Goal: Task Accomplishment & Management: Complete application form

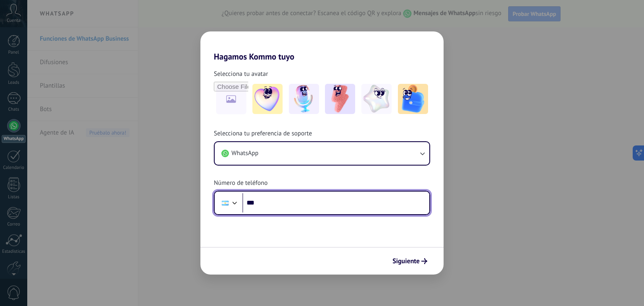
click at [278, 198] on input "***" at bounding box center [335, 202] width 187 height 19
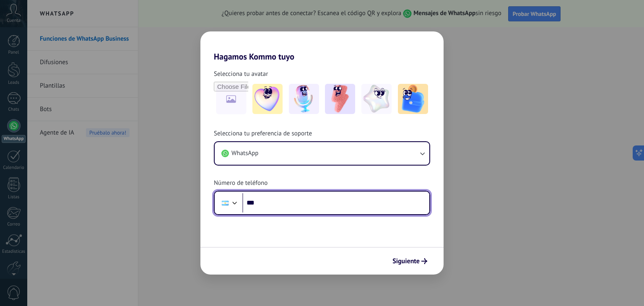
click at [275, 204] on input "***" at bounding box center [335, 202] width 187 height 19
paste input "**********"
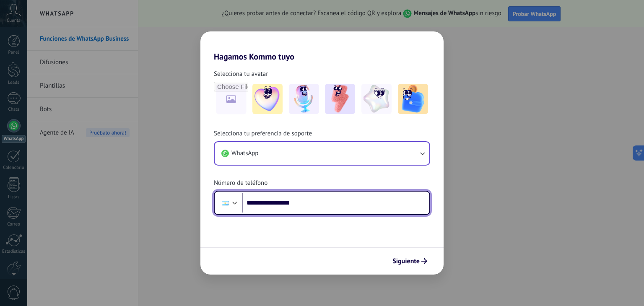
type input "**********"
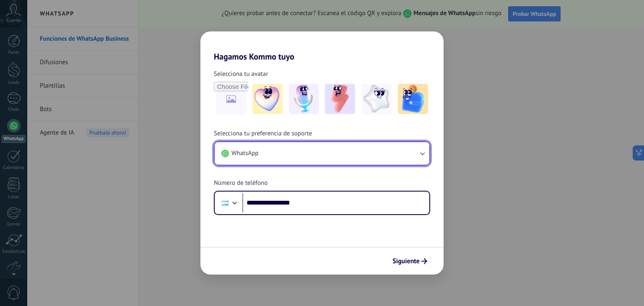
click at [426, 157] on button "WhatsApp" at bounding box center [322, 153] width 215 height 23
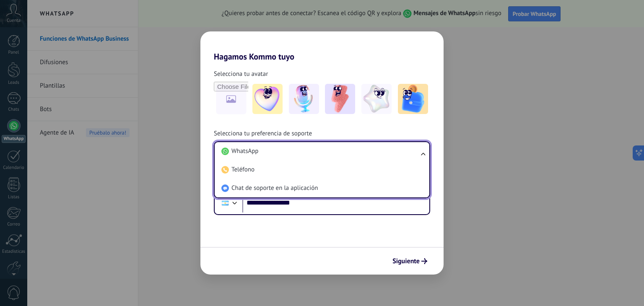
click at [426, 157] on ul "WhatsApp Teléfono Chat de soporte en la aplicación" at bounding box center [322, 169] width 216 height 57
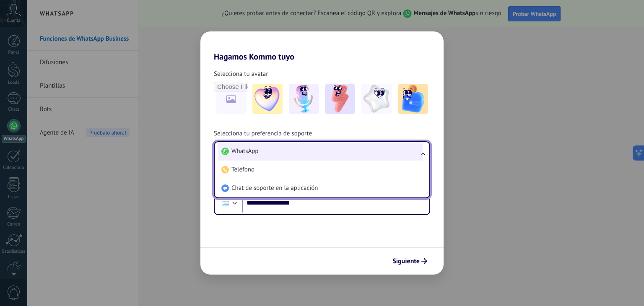
click at [358, 155] on li "WhatsApp" at bounding box center [320, 151] width 205 height 18
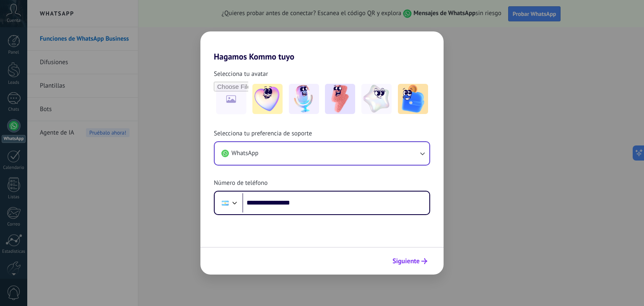
click at [422, 257] on button "Siguiente" at bounding box center [410, 261] width 42 height 14
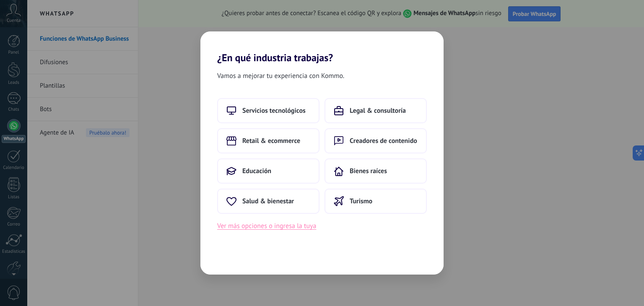
click at [262, 229] on button "Ver más opciones o ingresa la tuya" at bounding box center [266, 226] width 99 height 11
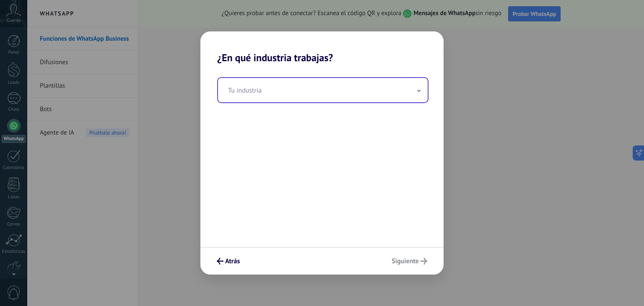
click at [260, 86] on input "text" at bounding box center [323, 90] width 210 height 24
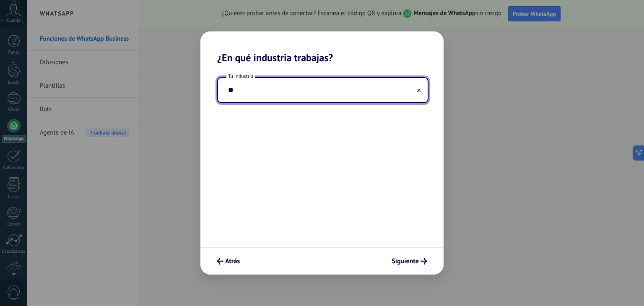
type input "*"
type input "**********"
click at [392, 255] on button "Siguiente" at bounding box center [409, 261] width 43 height 14
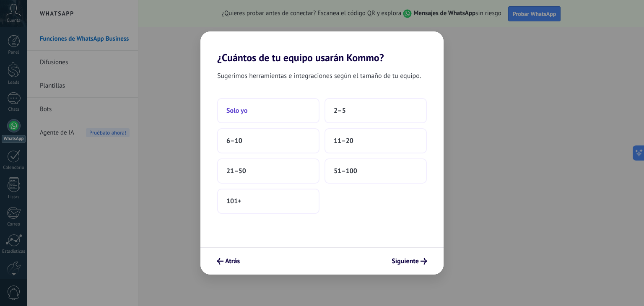
click at [261, 121] on button "Solo yo" at bounding box center [268, 110] width 102 height 25
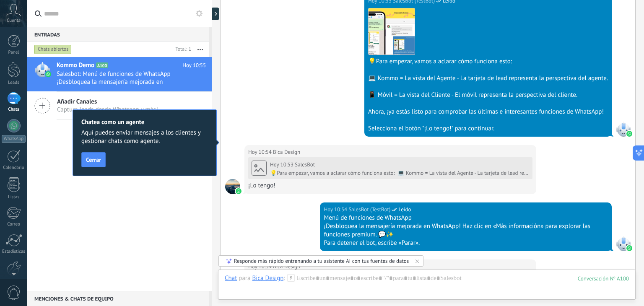
scroll to position [941, 0]
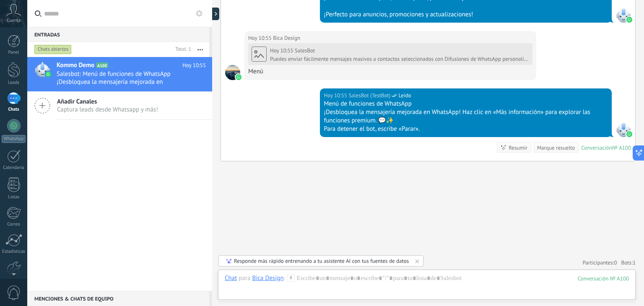
click at [265, 113] on div "[DATE] 10:55 SalesBot (TestBot) Leído Menú de funciones de WhatsApp ¡Desbloquea…" at bounding box center [428, 124] width 414 height 73
click at [12, 130] on div at bounding box center [13, 125] width 13 height 13
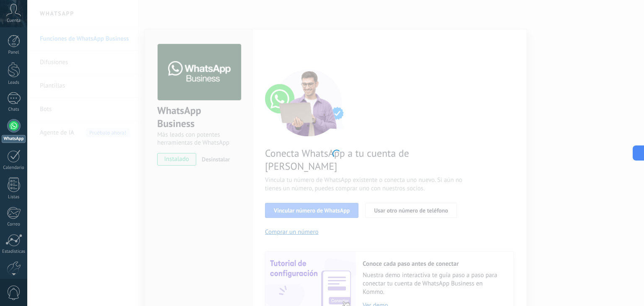
click at [401, 109] on div at bounding box center [335, 153] width 617 height 306
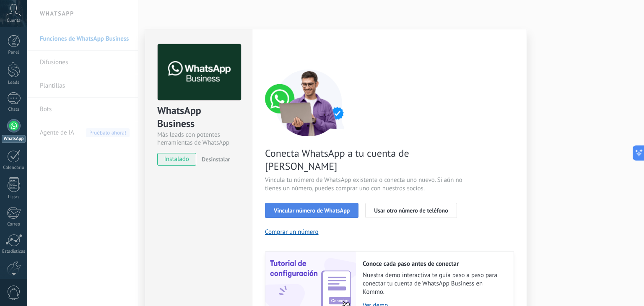
click at [316, 208] on span "Vincular número de WhatsApp" at bounding box center [312, 211] width 76 height 6
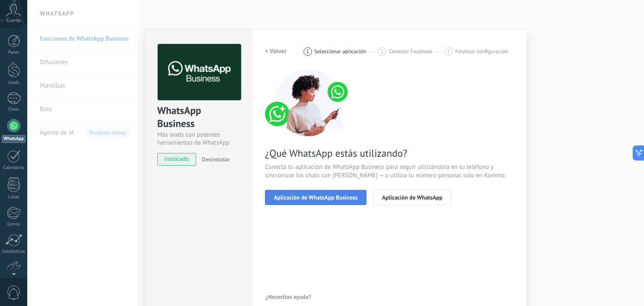
click at [329, 195] on span "Aplicación de WhatsApp Business" at bounding box center [316, 198] width 84 height 6
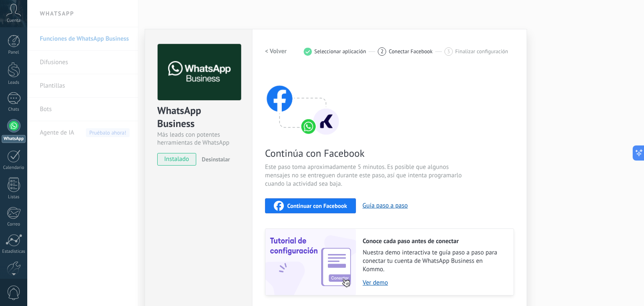
click at [341, 203] on span "Continuar con Facebook" at bounding box center [317, 206] width 60 height 6
click at [388, 104] on div "Continúa con Facebook Este paso toma aproximadamente 5 minutos. Es posible que …" at bounding box center [389, 182] width 249 height 226
click at [346, 52] on span "Seleccionar aplicación" at bounding box center [341, 51] width 52 height 6
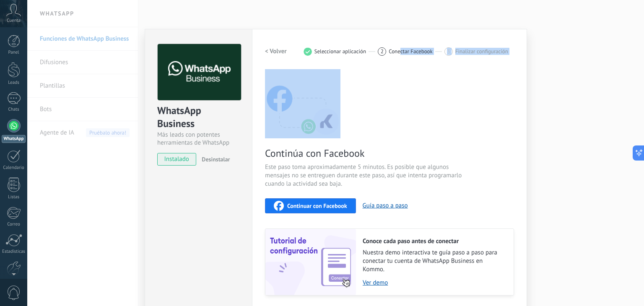
drag, startPoint x: 399, startPoint y: 49, endPoint x: 310, endPoint y: 131, distance: 120.8
click at [310, 131] on div "< Volver 1 Seleccionar aplicación 2 Conectar Facebook 3 Finalizar configuración…" at bounding box center [389, 170] width 249 height 252
click at [401, 111] on div "Continúa con Facebook Este paso toma aproximadamente 5 minutos. Es posible que …" at bounding box center [389, 182] width 249 height 226
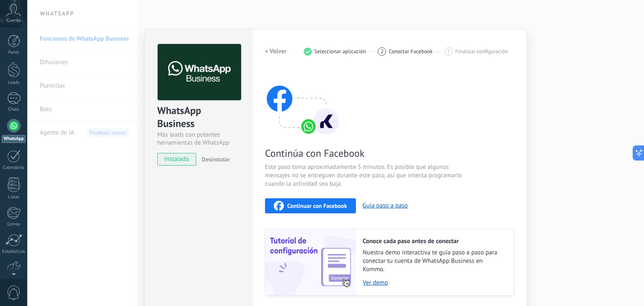
click at [330, 203] on span "Continuar con Facebook" at bounding box center [317, 206] width 60 height 6
click at [326, 206] on span "Continuar con Facebook" at bounding box center [317, 206] width 60 height 6
click at [303, 206] on span "Continuar con Facebook" at bounding box center [317, 206] width 60 height 6
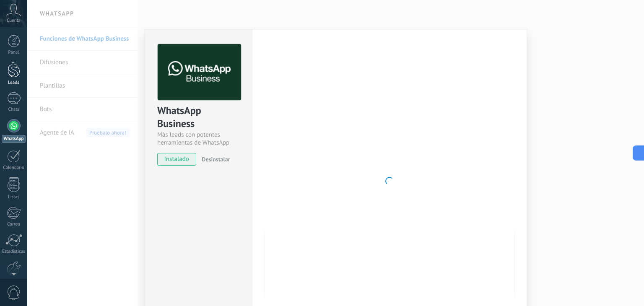
click at [10, 75] on div at bounding box center [14, 70] width 13 height 16
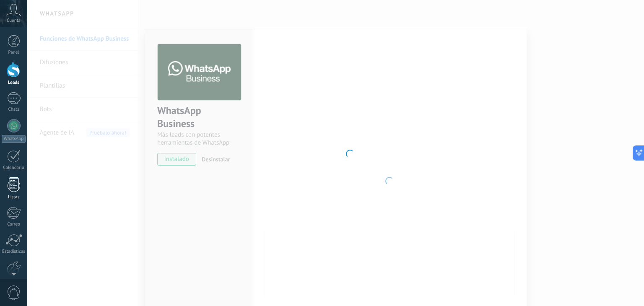
click at [16, 182] on div at bounding box center [14, 184] width 13 height 15
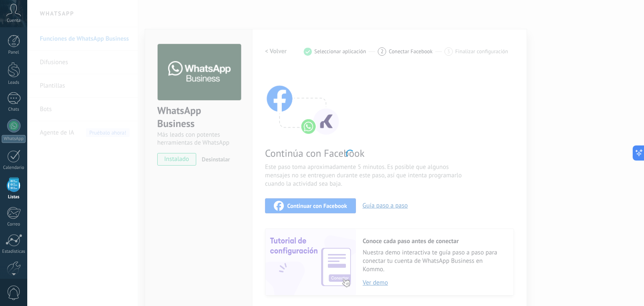
scroll to position [21, 0]
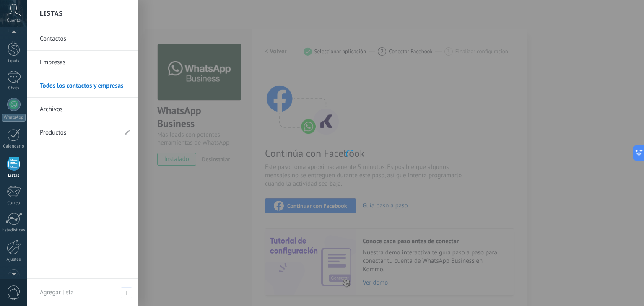
click at [65, 43] on link "Contactos" at bounding box center [85, 38] width 90 height 23
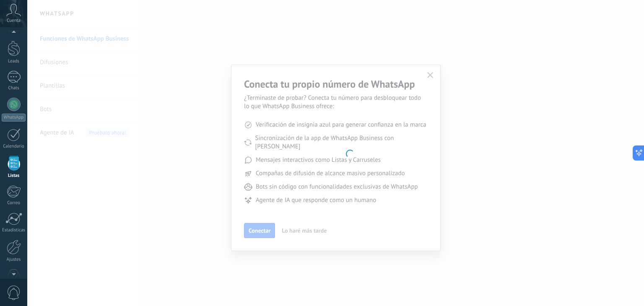
click at [429, 81] on body ".abccls-1,.abccls-2{fill-rule:evenodd}.abccls-2{fill:#fff} .abfcls-1{fill:none}…" at bounding box center [322, 153] width 644 height 306
